Goal: Share content: Share content

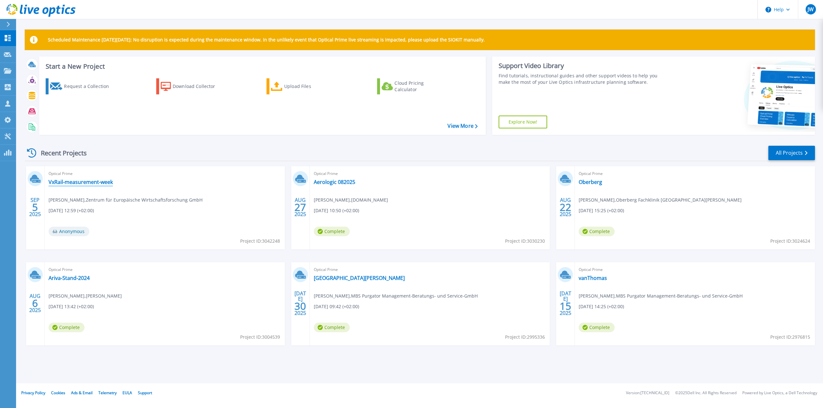
click at [96, 182] on link "VxRail-measurement-week" at bounding box center [81, 182] width 64 height 6
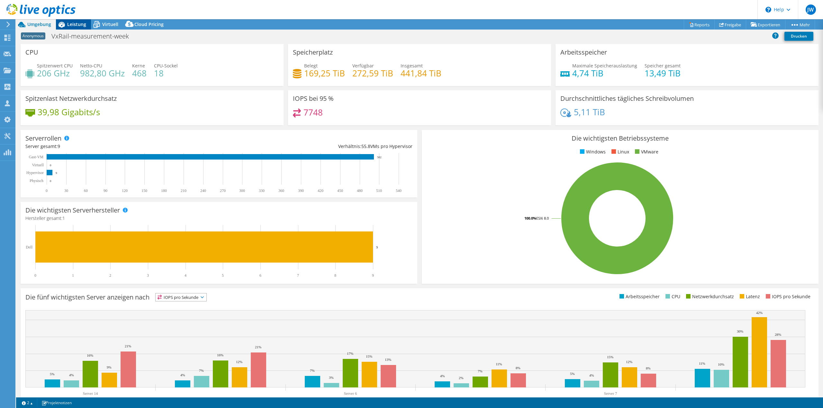
click at [82, 24] on span "Leistung" at bounding box center [76, 24] width 19 height 6
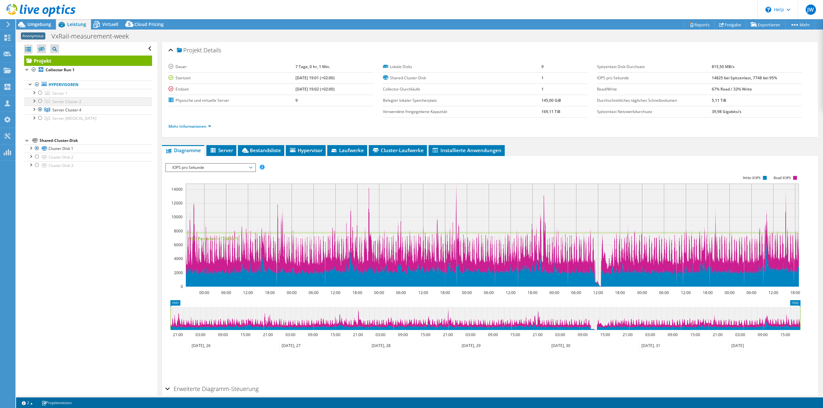
click at [40, 103] on div at bounding box center [40, 101] width 6 height 8
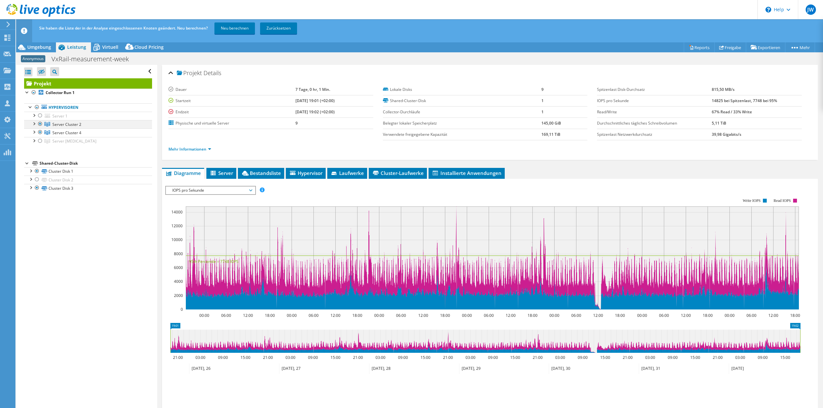
click at [37, 122] on div at bounding box center [40, 124] width 6 height 8
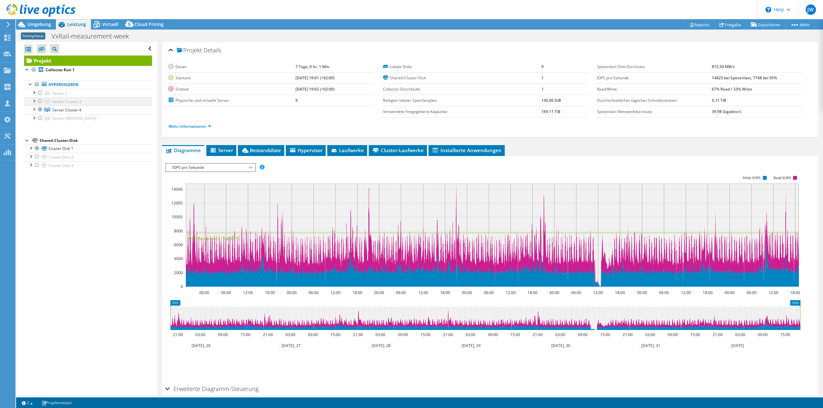
click at [36, 102] on div at bounding box center [34, 100] width 6 height 6
click at [39, 102] on div at bounding box center [40, 101] width 6 height 8
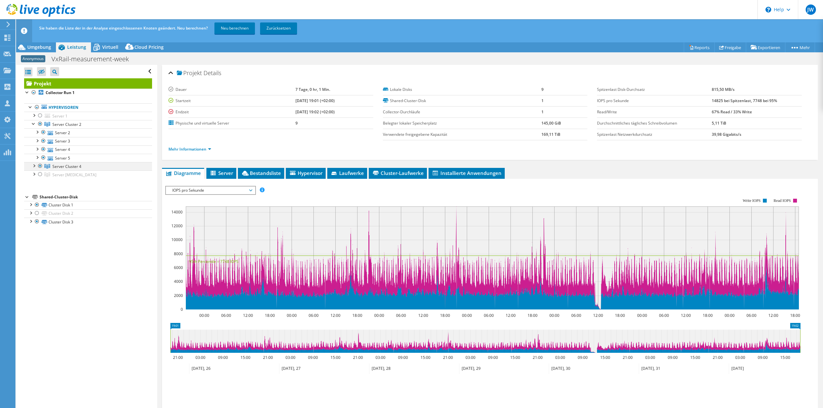
click at [40, 163] on div at bounding box center [40, 166] width 6 height 8
click at [246, 28] on link "Neu berechnen" at bounding box center [234, 28] width 40 height 12
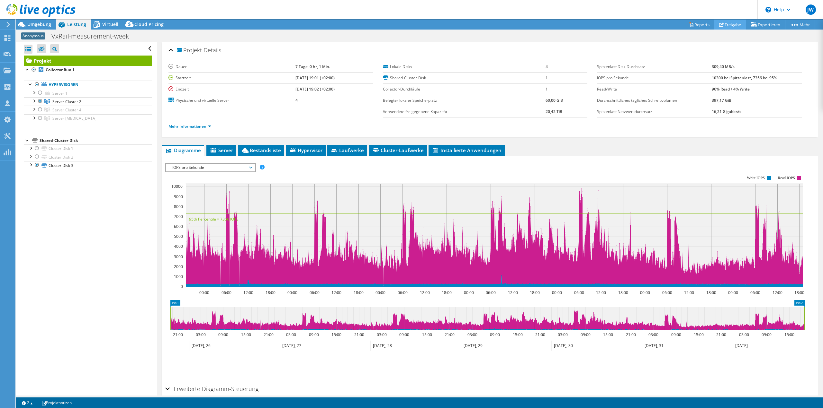
click at [733, 25] on link "Freigabe" at bounding box center [730, 25] width 32 height 10
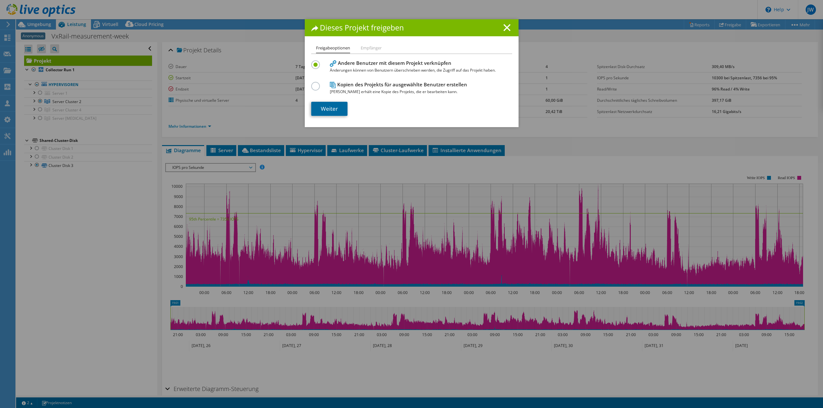
click at [325, 113] on link "Weiter" at bounding box center [329, 109] width 36 height 14
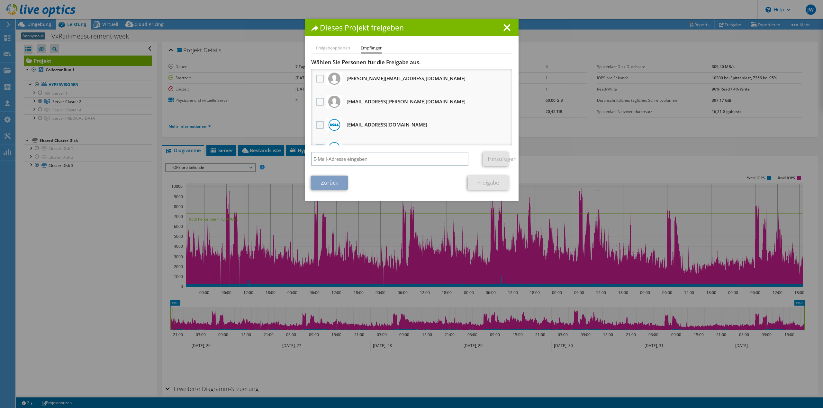
click at [320, 128] on label at bounding box center [320, 125] width 9 height 8
click at [0, 0] on input "checkbox" at bounding box center [0, 0] width 0 height 0
click at [484, 183] on link "Freigabe" at bounding box center [488, 183] width 41 height 14
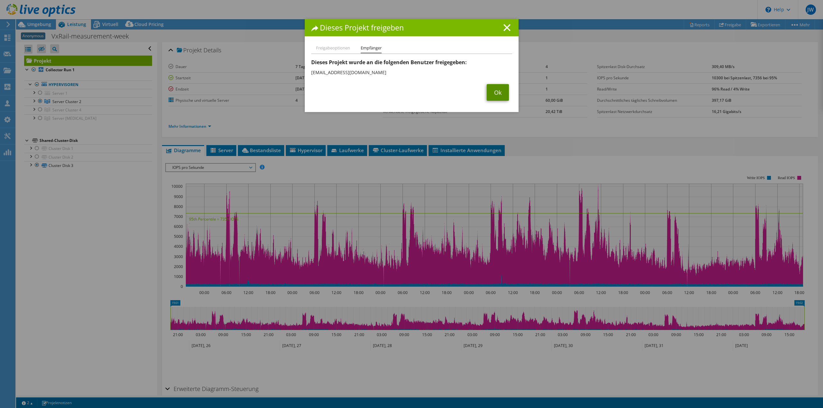
click at [497, 89] on link "Ok" at bounding box center [498, 92] width 22 height 17
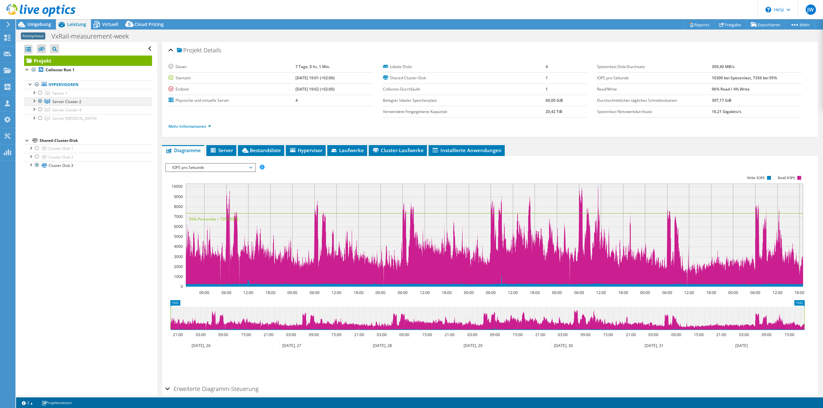
click at [40, 101] on div at bounding box center [40, 101] width 6 height 8
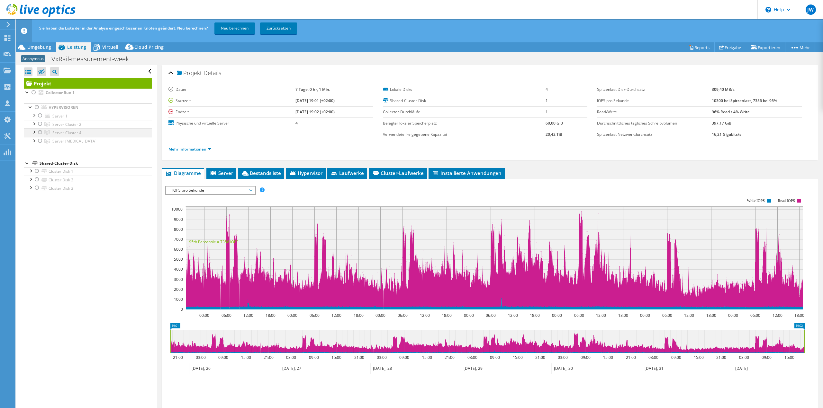
click at [42, 131] on div at bounding box center [40, 133] width 6 height 8
click at [40, 138] on div at bounding box center [40, 141] width 6 height 8
click at [239, 30] on link "Neu berechnen" at bounding box center [234, 28] width 40 height 12
